Goal: Find specific page/section: Find specific page/section

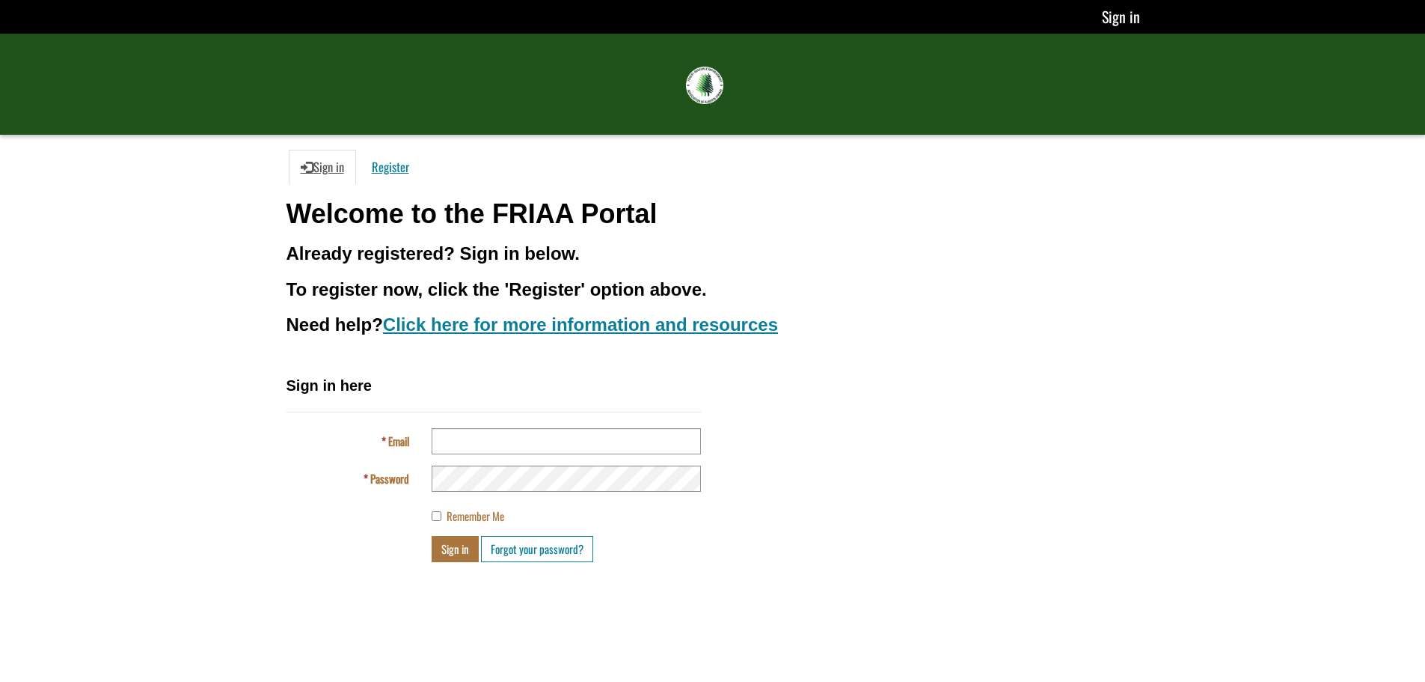
type input "**********"
click at [466, 545] on button "Sign in" at bounding box center [455, 549] width 47 height 26
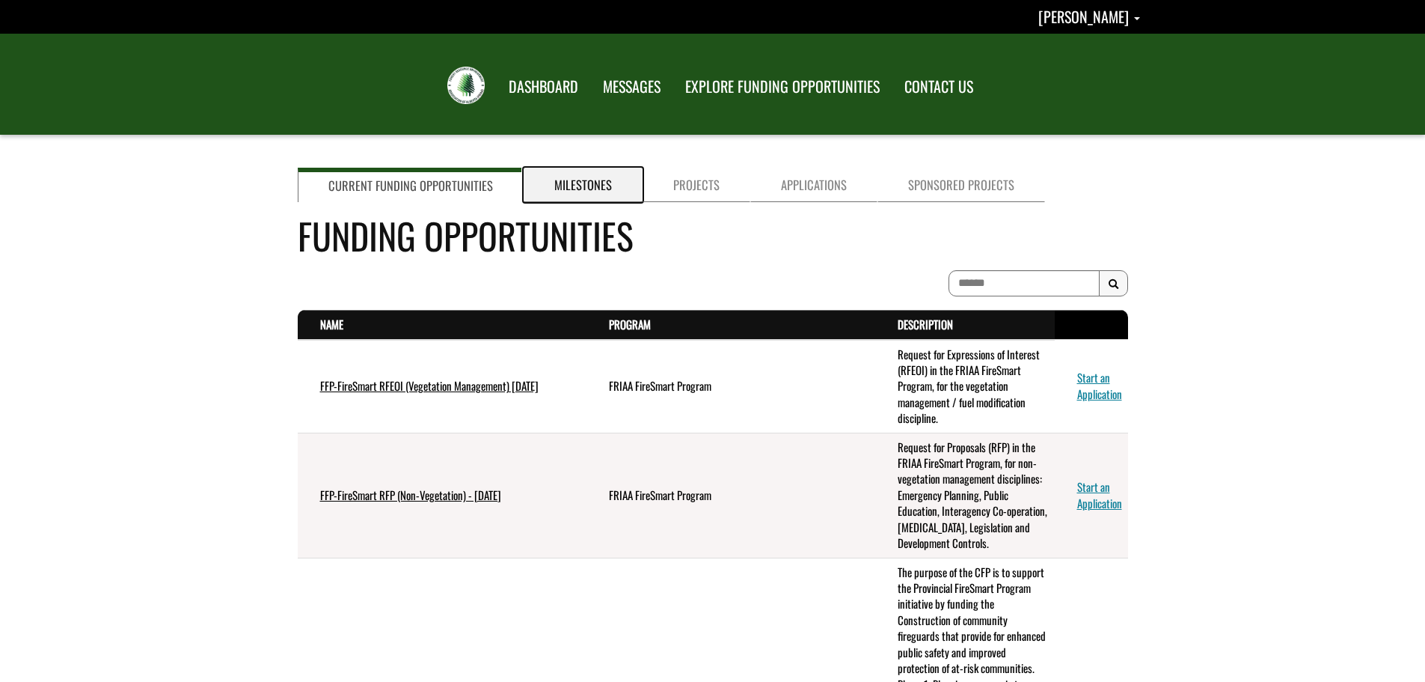
click at [591, 186] on link "Milestones" at bounding box center [583, 185] width 119 height 34
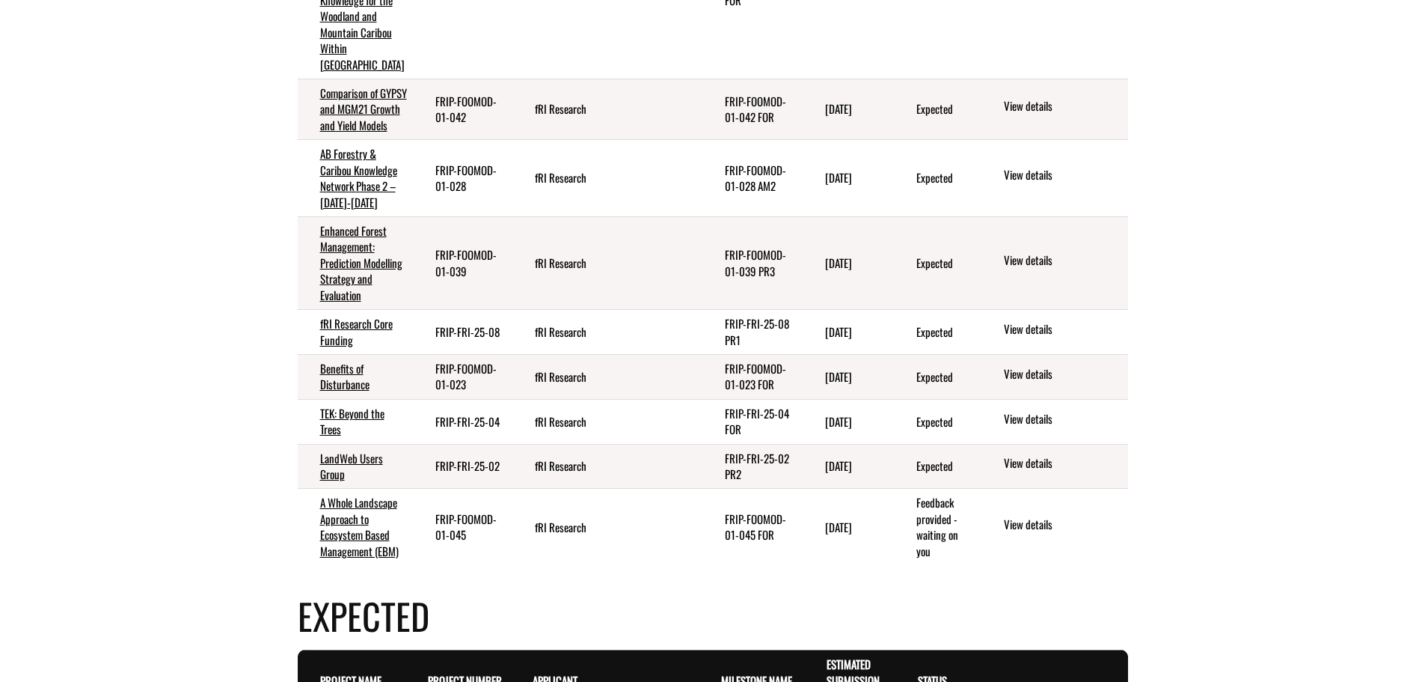
scroll to position [449, 0]
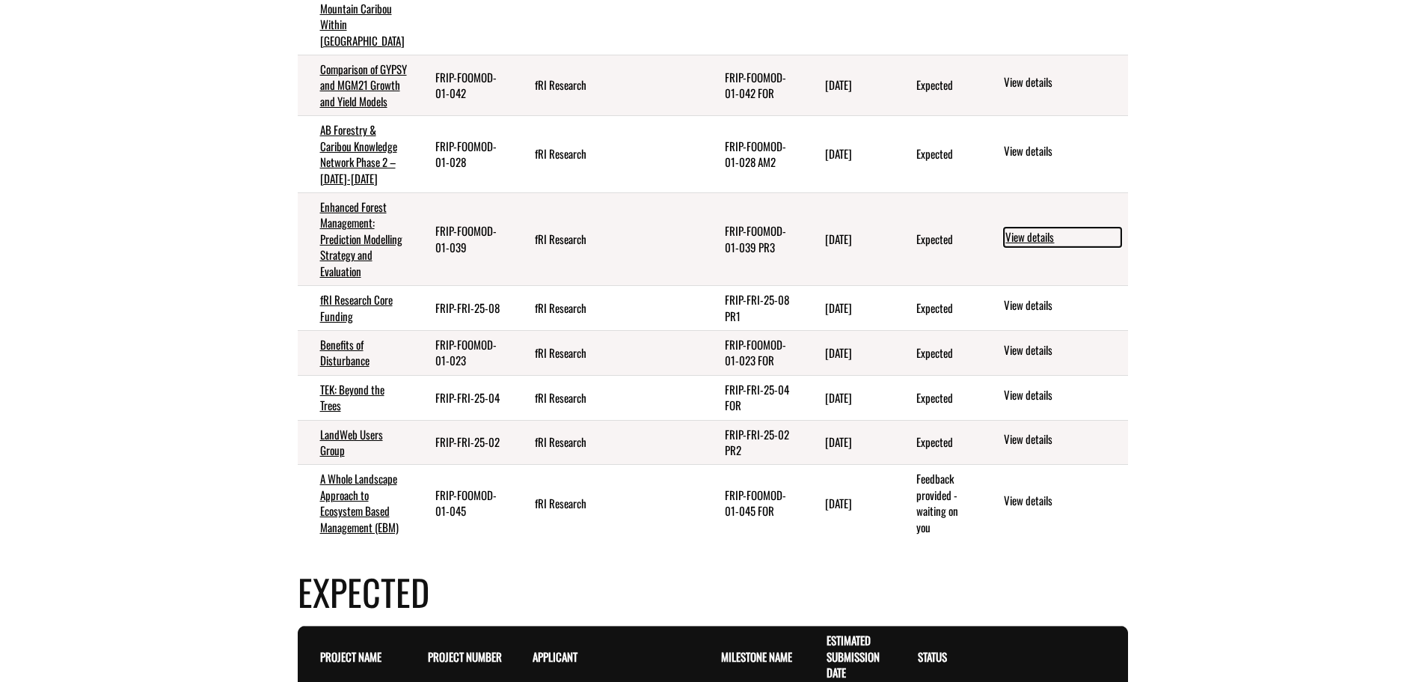
click at [1030, 247] on link "View details" at bounding box center [1062, 236] width 117 height 19
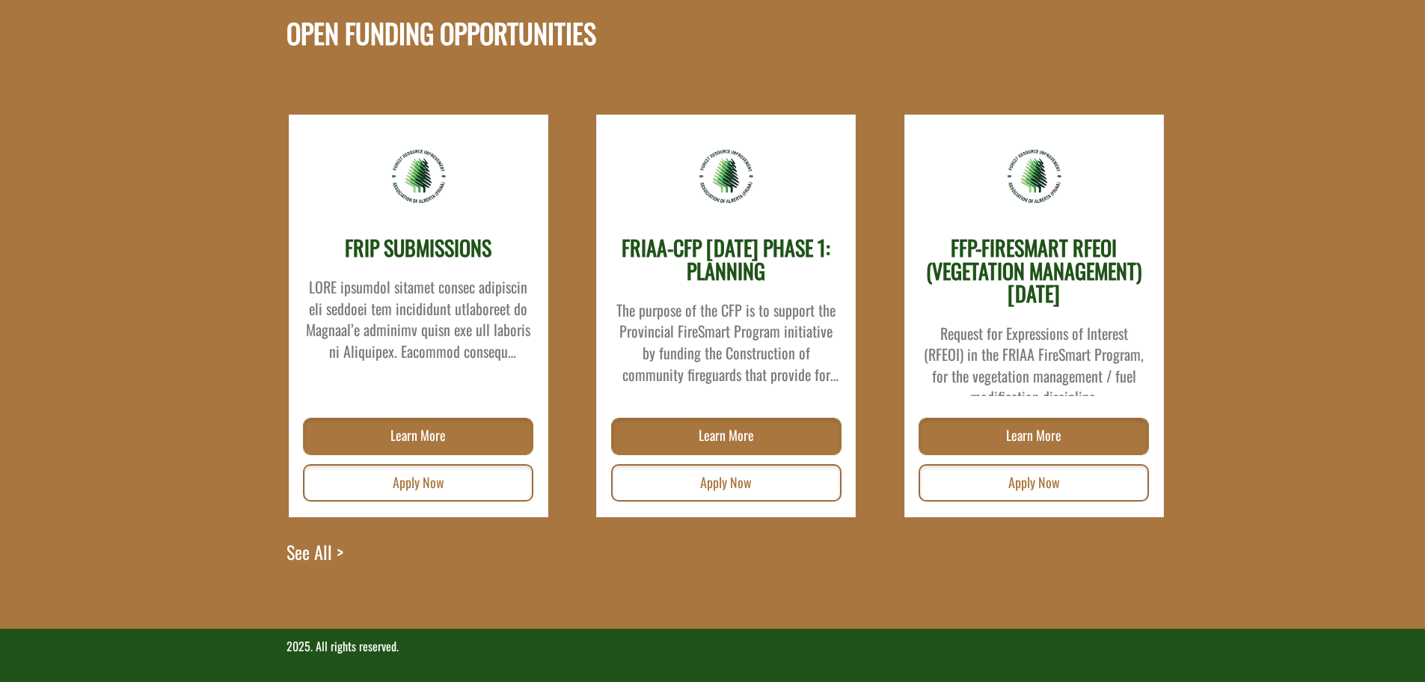
scroll to position [1631, 0]
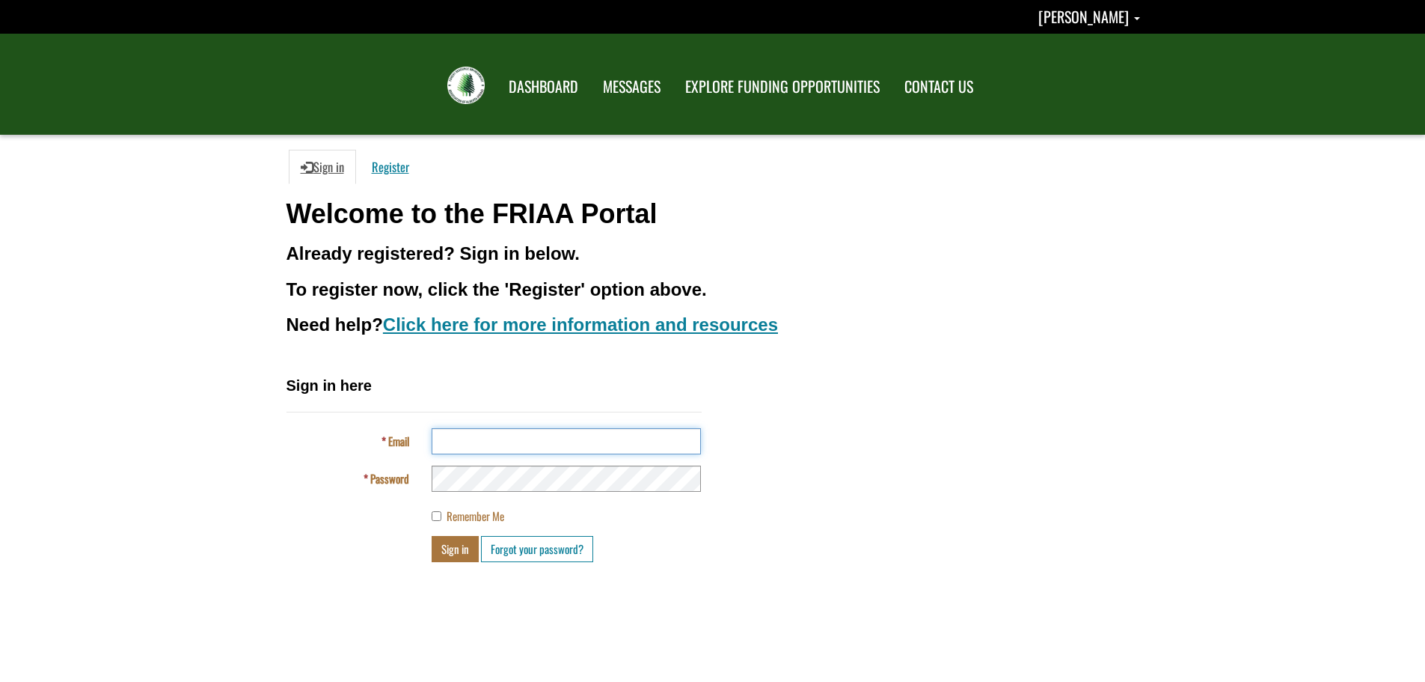
click at [507, 447] on input "Email" at bounding box center [566, 441] width 269 height 26
type input "**********"
click at [467, 551] on button "Sign in" at bounding box center [455, 549] width 47 height 26
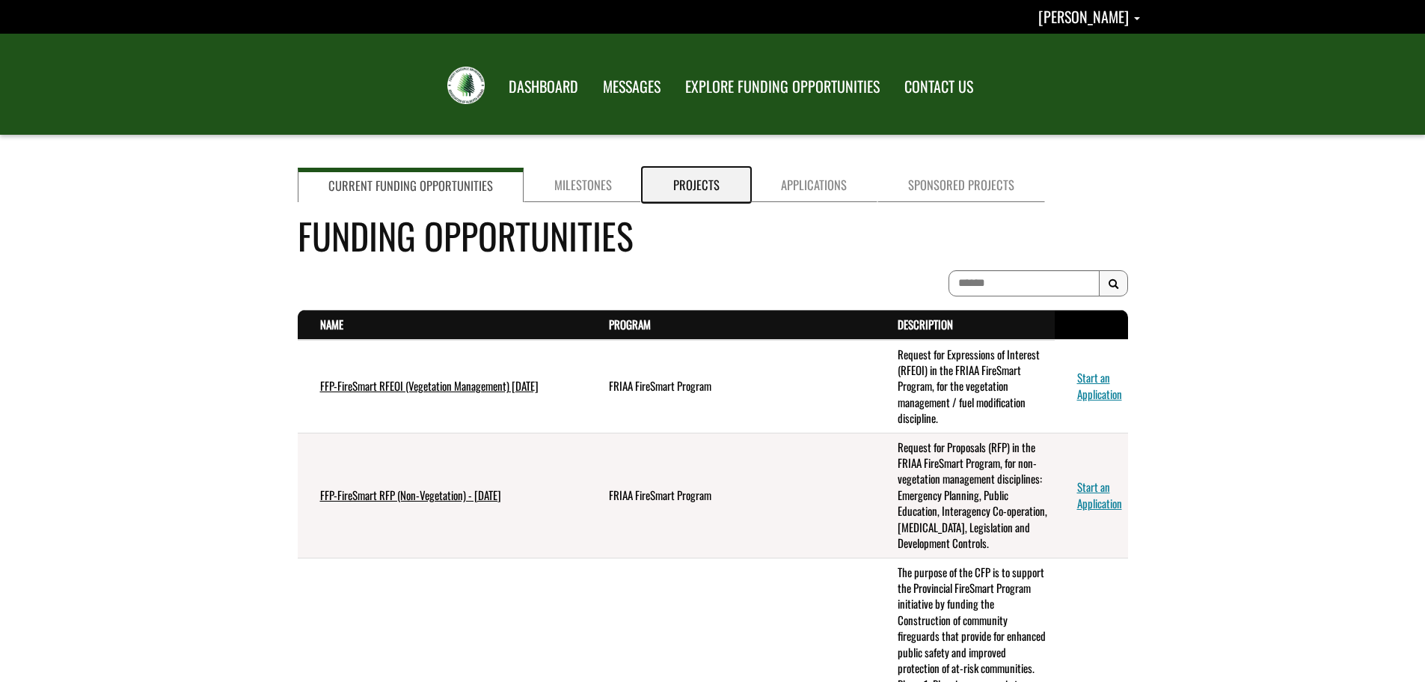
click at [679, 181] on link "Projects" at bounding box center [697, 185] width 108 height 34
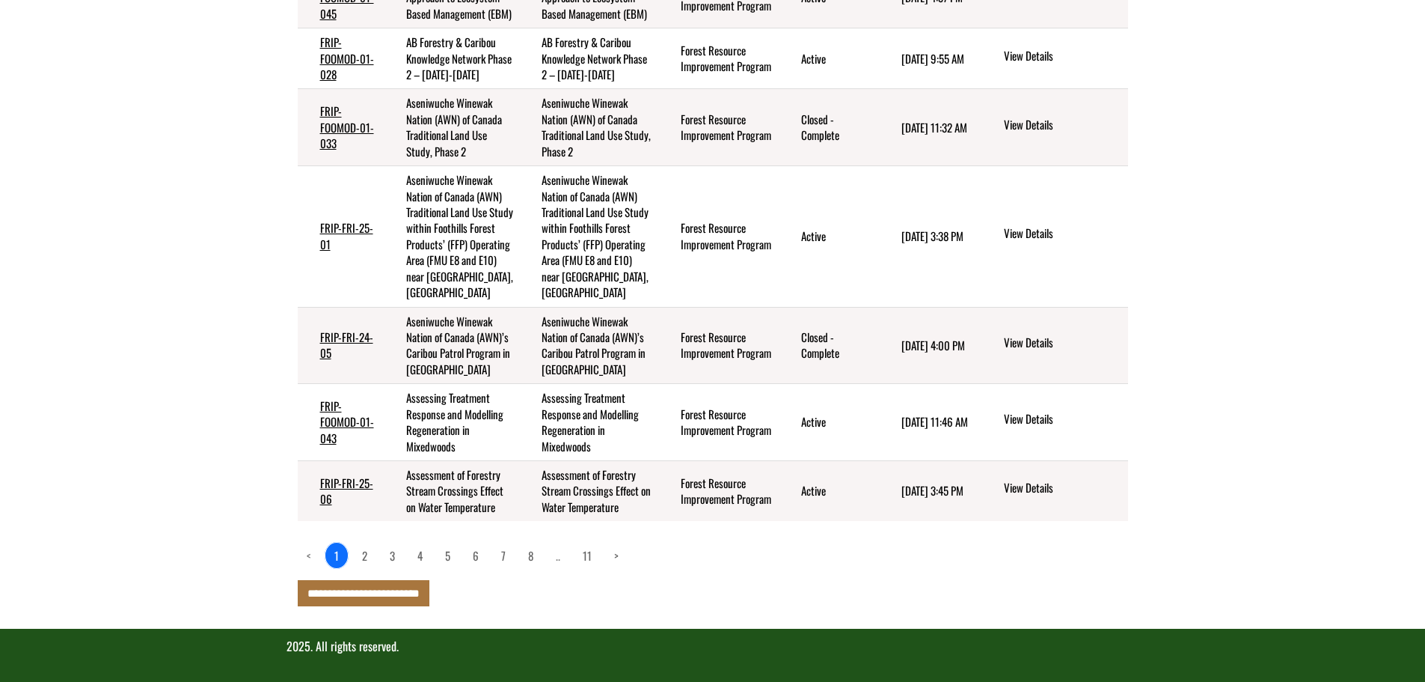
scroll to position [673, 0]
click at [363, 600] on input "**********" at bounding box center [364, 593] width 132 height 26
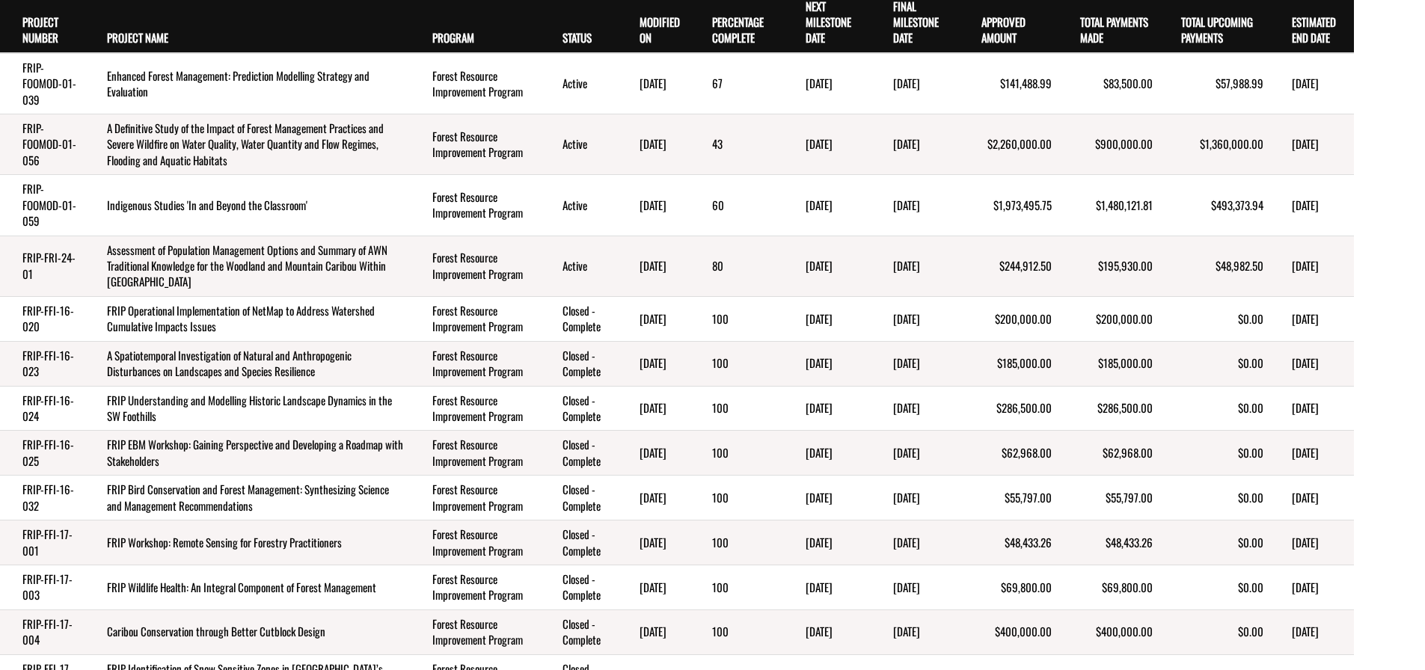
scroll to position [299, 0]
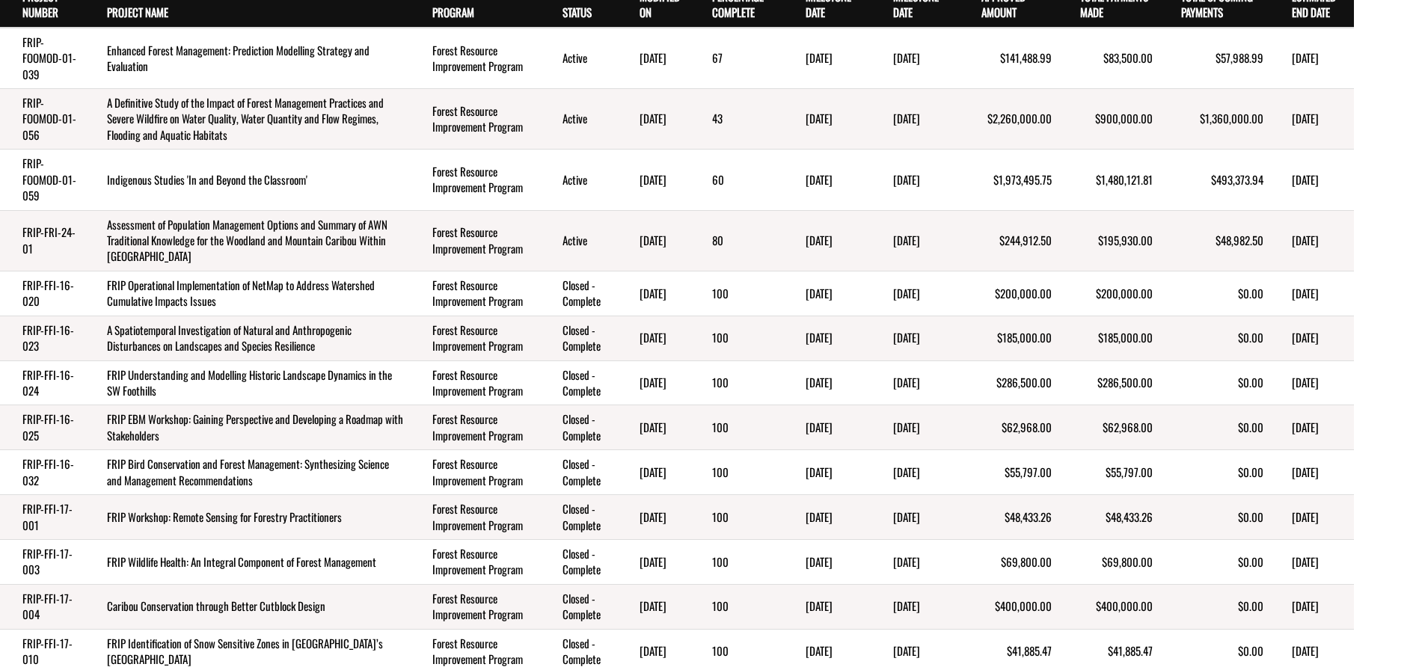
click at [190, 614] on td "Caribou Conservation through Better Cutblock Design" at bounding box center [247, 606] width 325 height 45
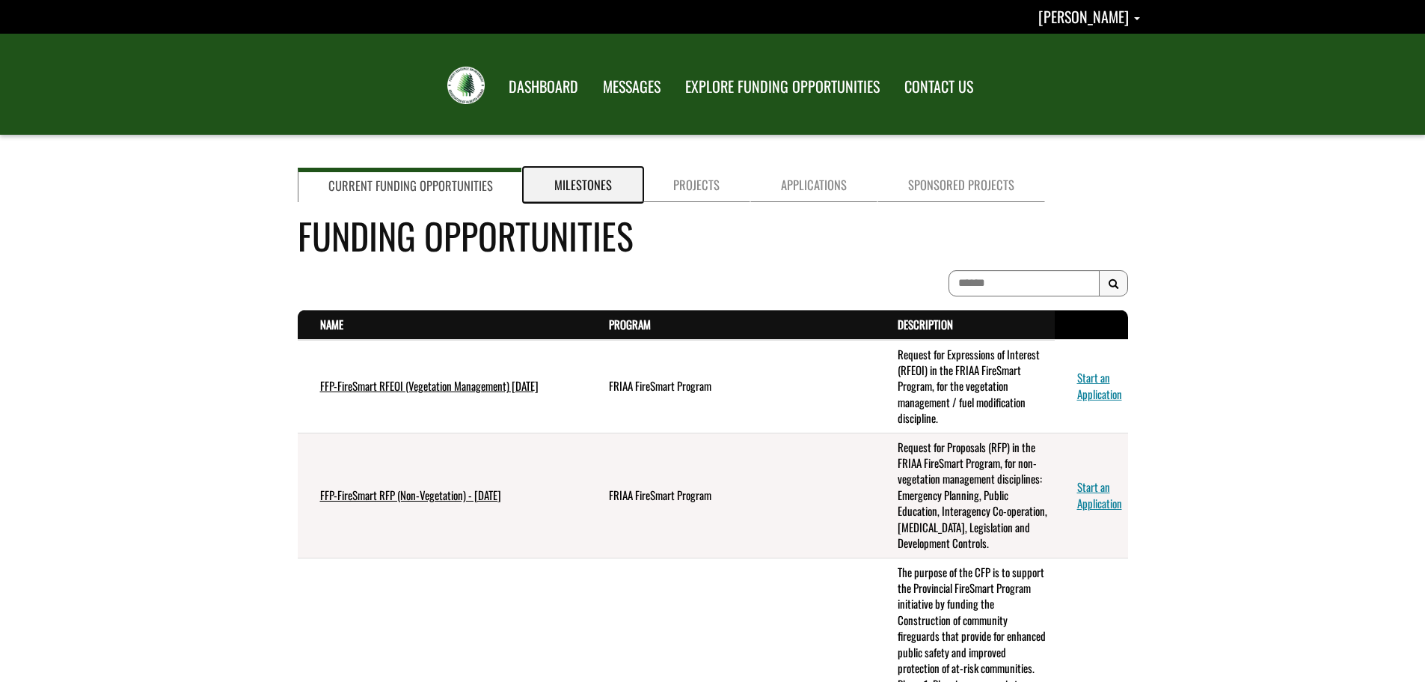
click at [593, 175] on link "Milestones" at bounding box center [583, 185] width 119 height 34
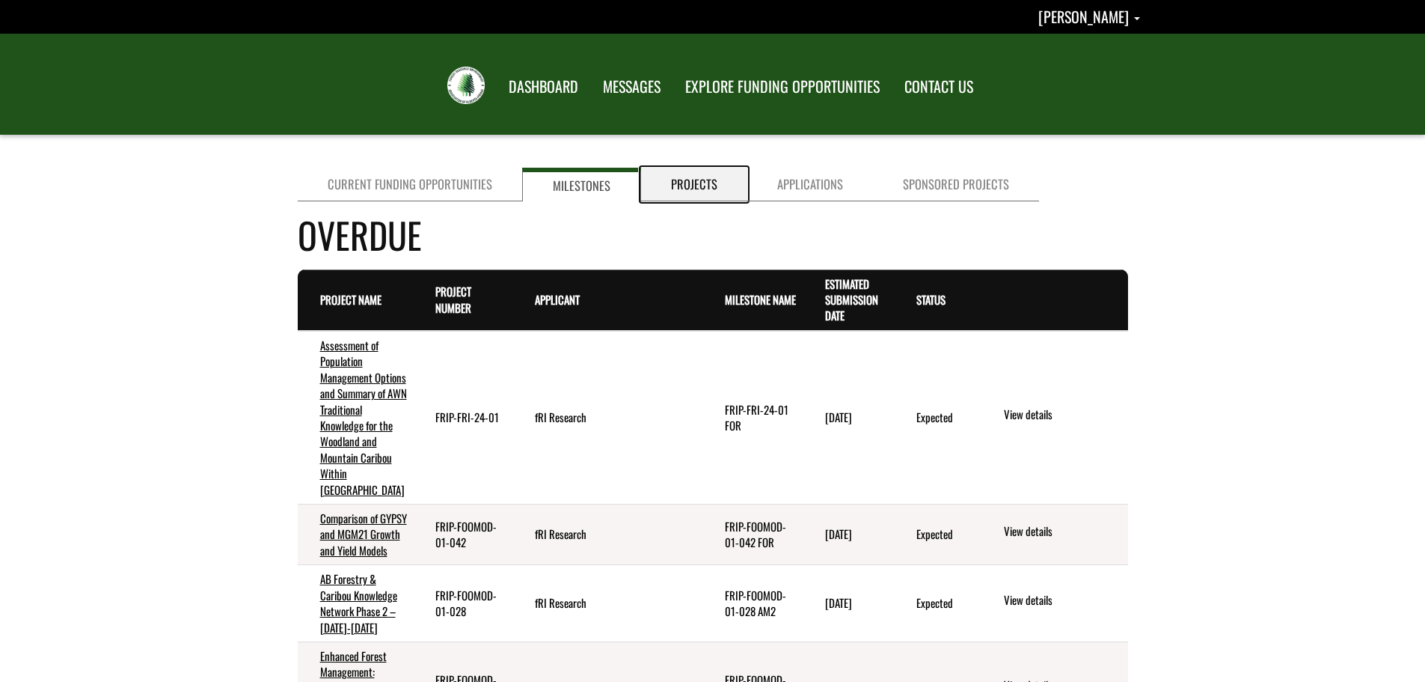
click at [695, 188] on link "Projects" at bounding box center [694, 185] width 106 height 34
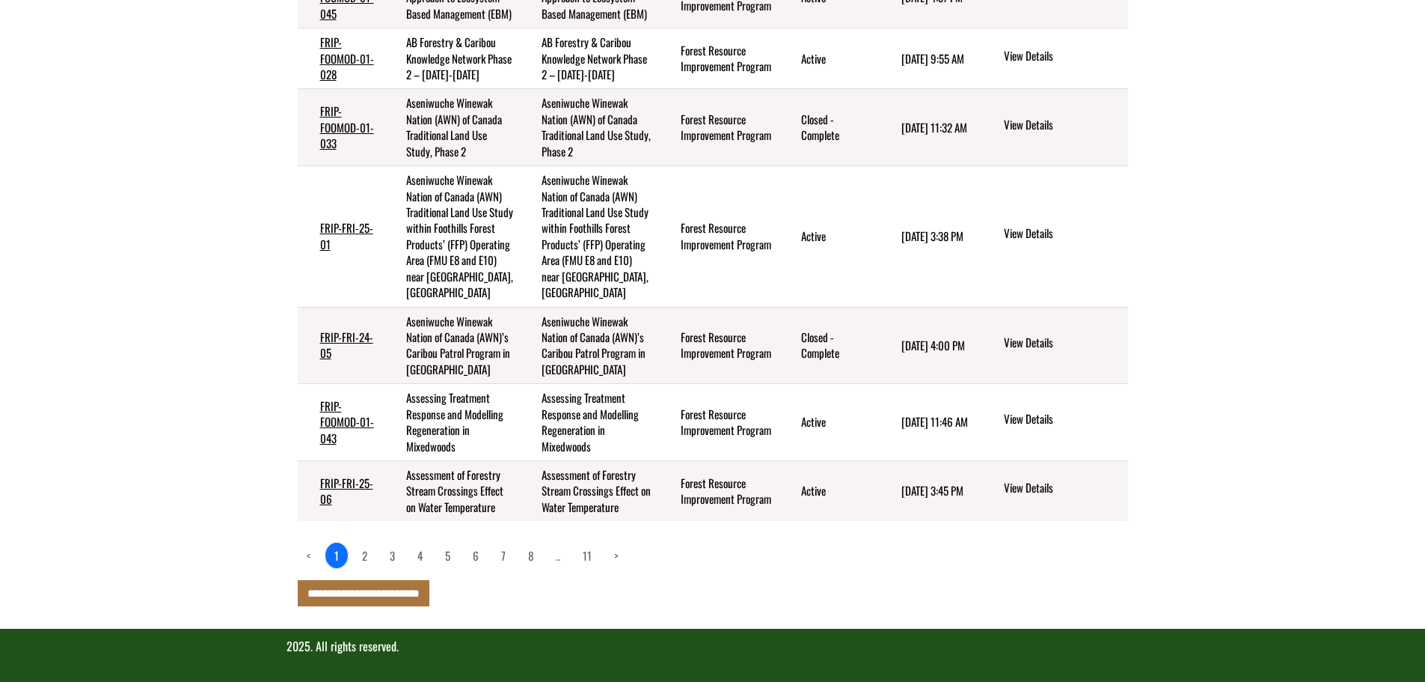
scroll to position [677, 0]
click at [359, 557] on link "2" at bounding box center [364, 554] width 23 height 25
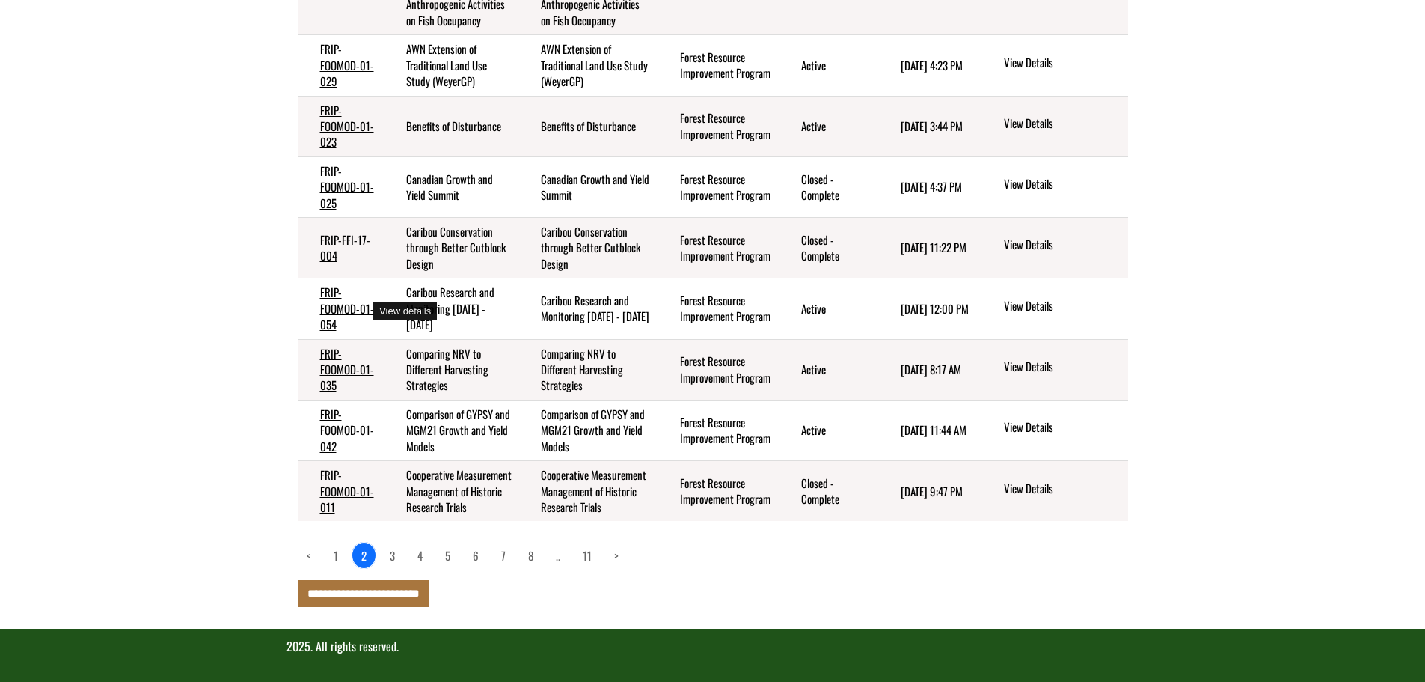
scroll to position [597, 0]
click at [395, 555] on link "3" at bounding box center [392, 554] width 23 height 25
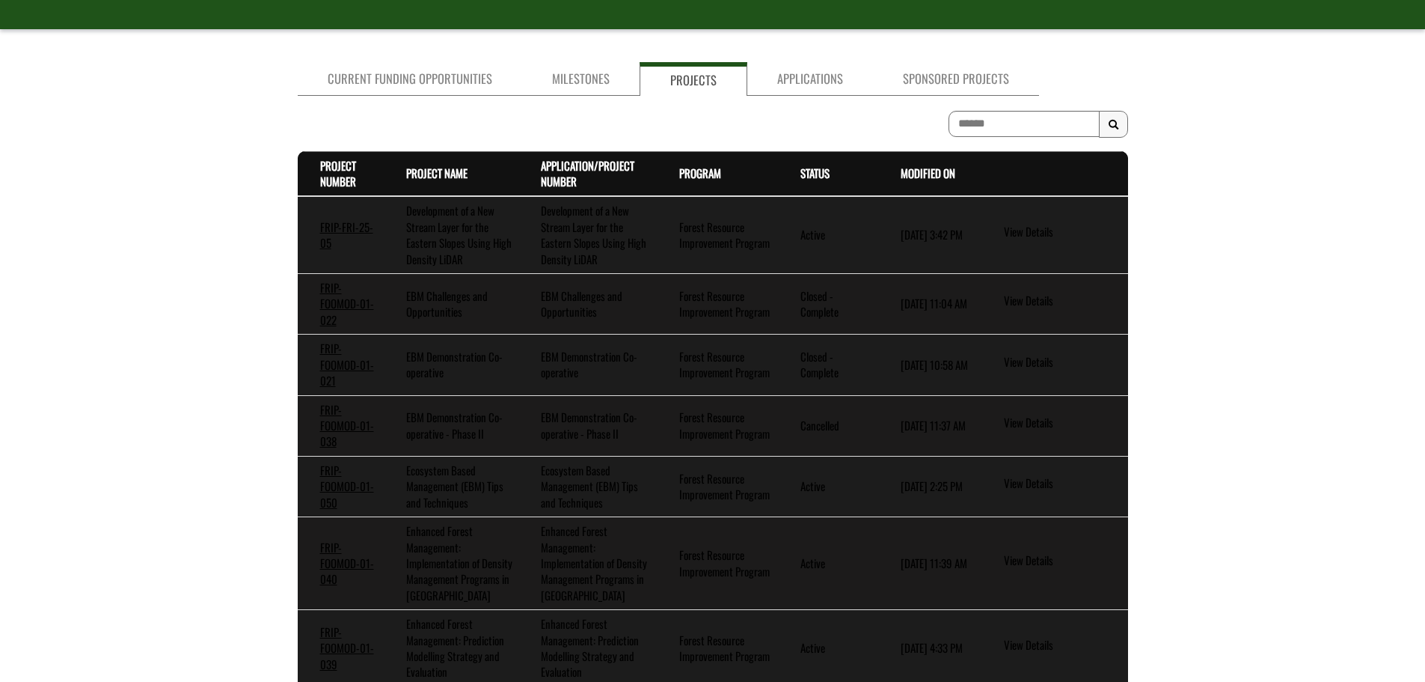
scroll to position [453, 0]
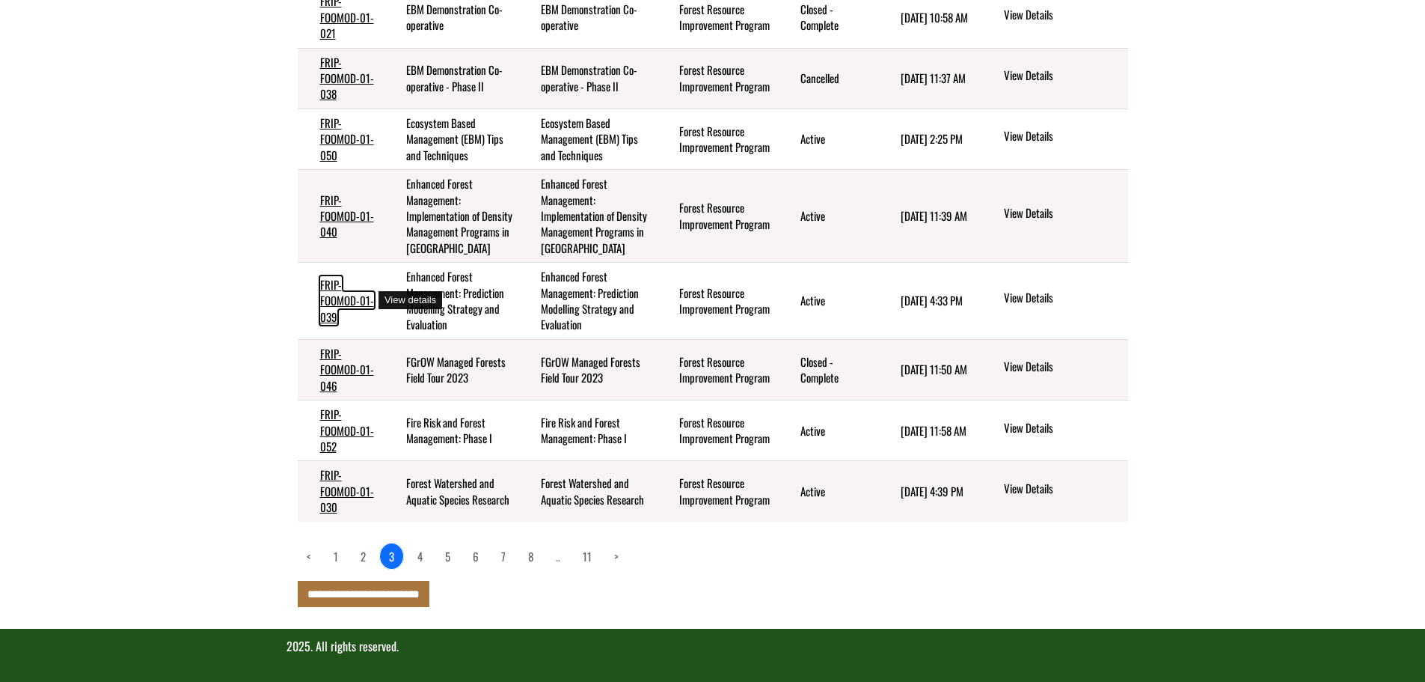
click at [331, 289] on link "FRIP-FOOMOD-01-039" at bounding box center [347, 300] width 54 height 49
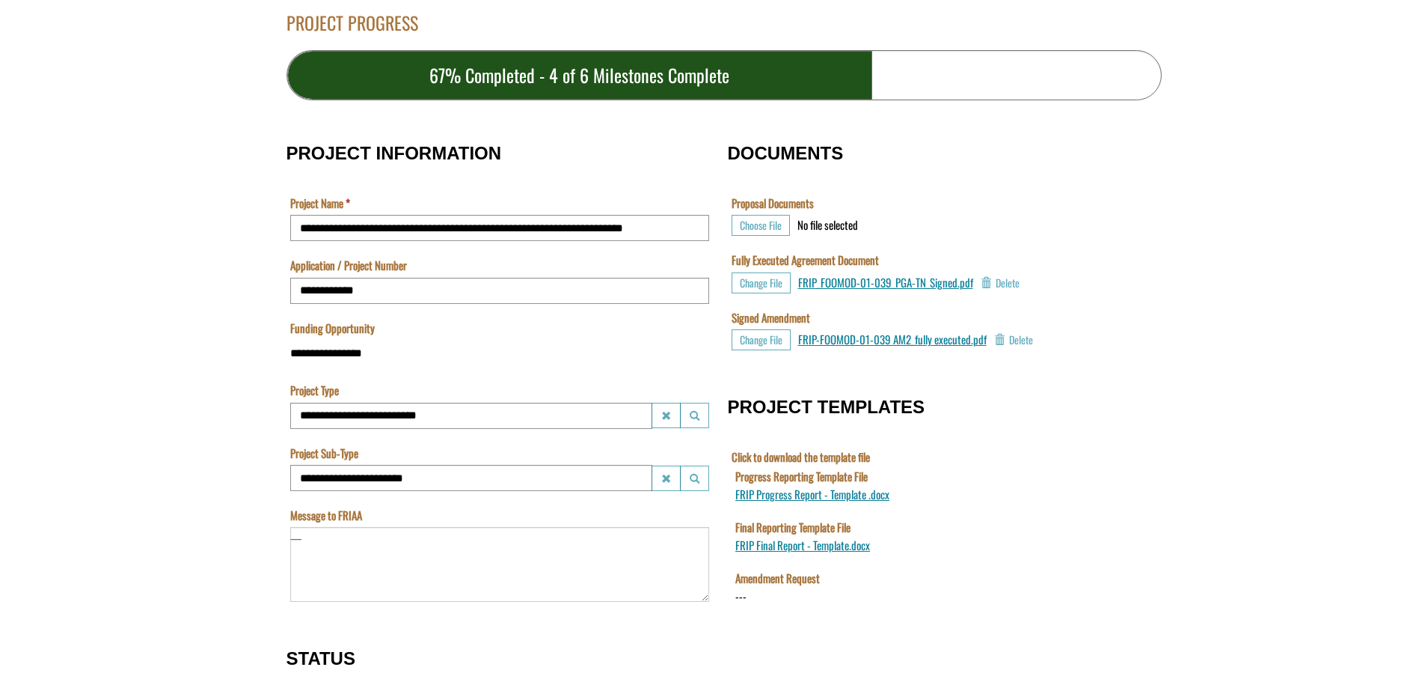
scroll to position [374, 0]
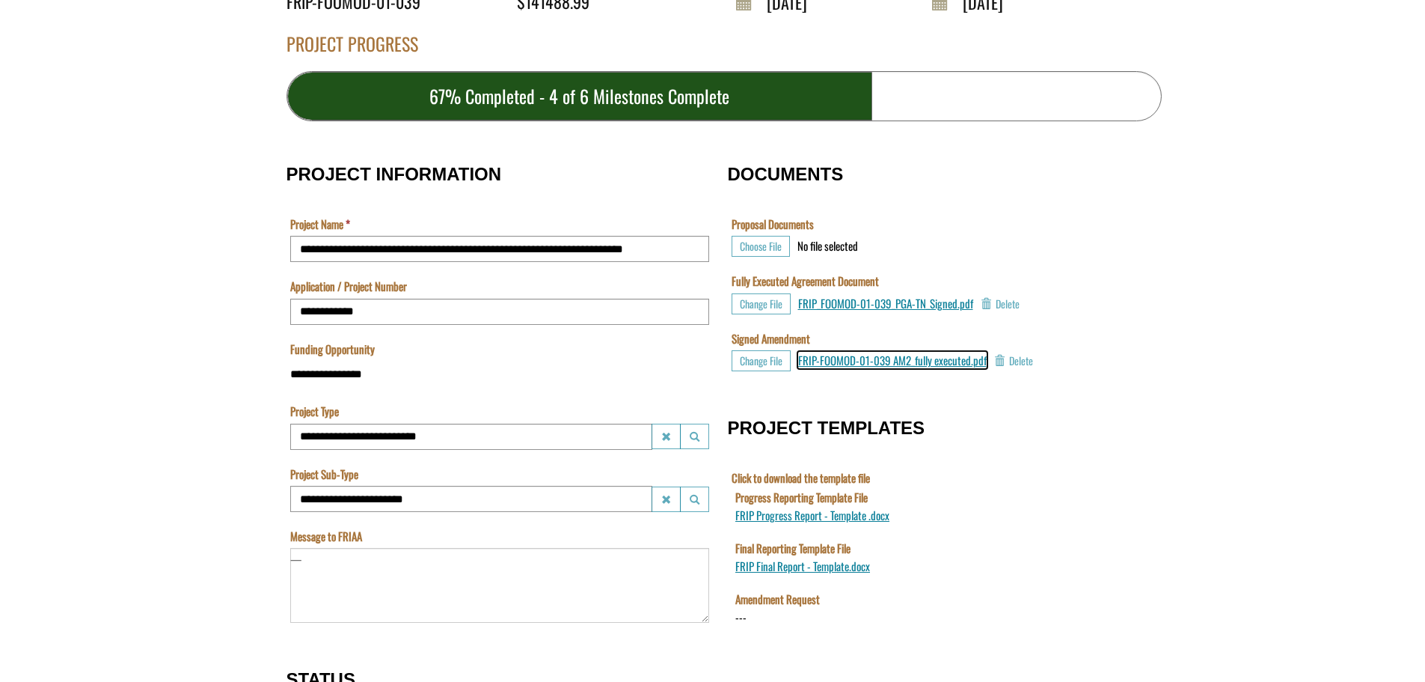
click at [909, 361] on span "FRIP-FOOMOD-01-039 AM2_fully executed.pdf" at bounding box center [892, 360] width 189 height 16
